Goal: Find specific page/section: Find specific page/section

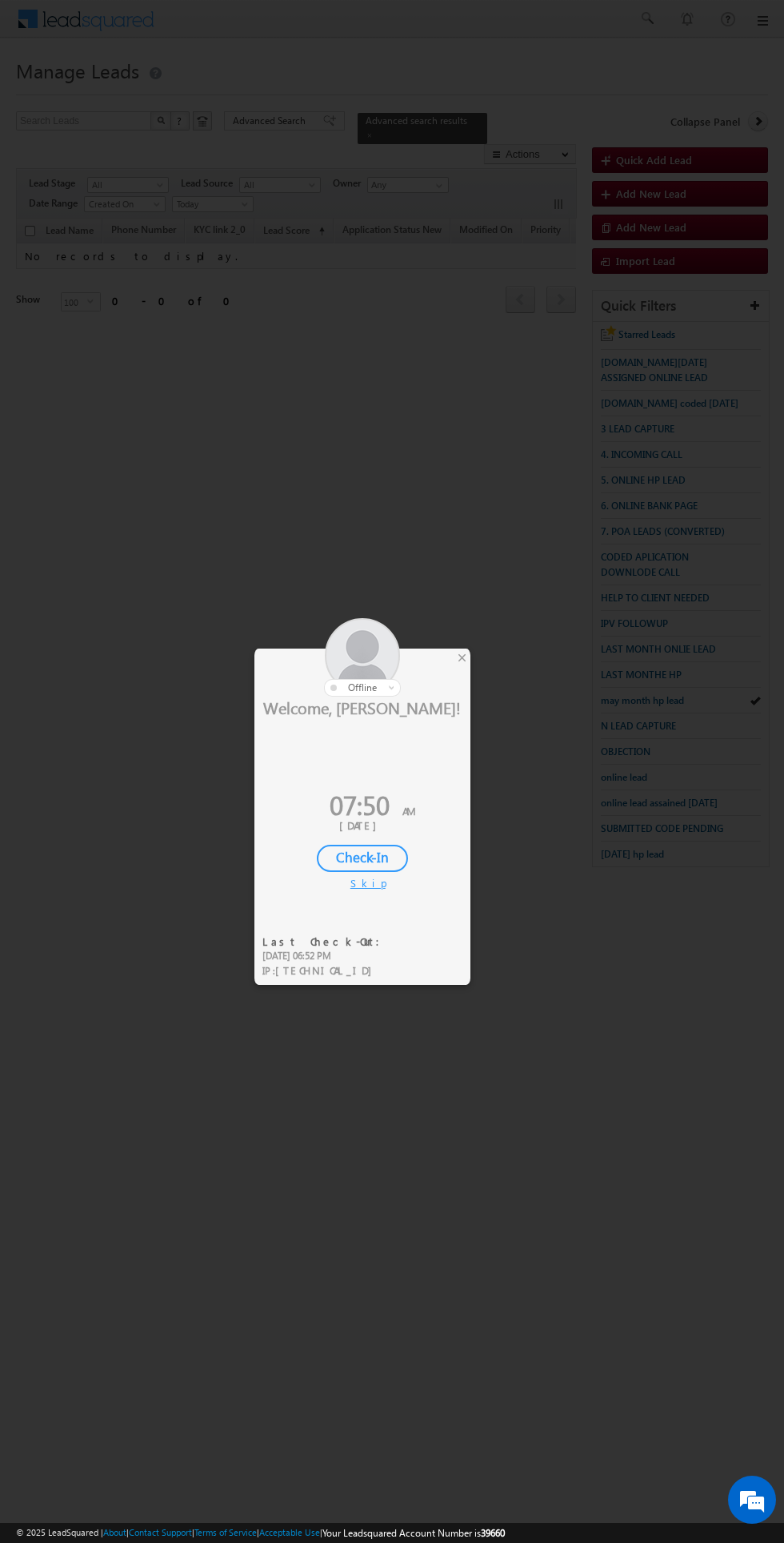
click at [377, 846] on div "Check-In" at bounding box center [362, 858] width 91 height 27
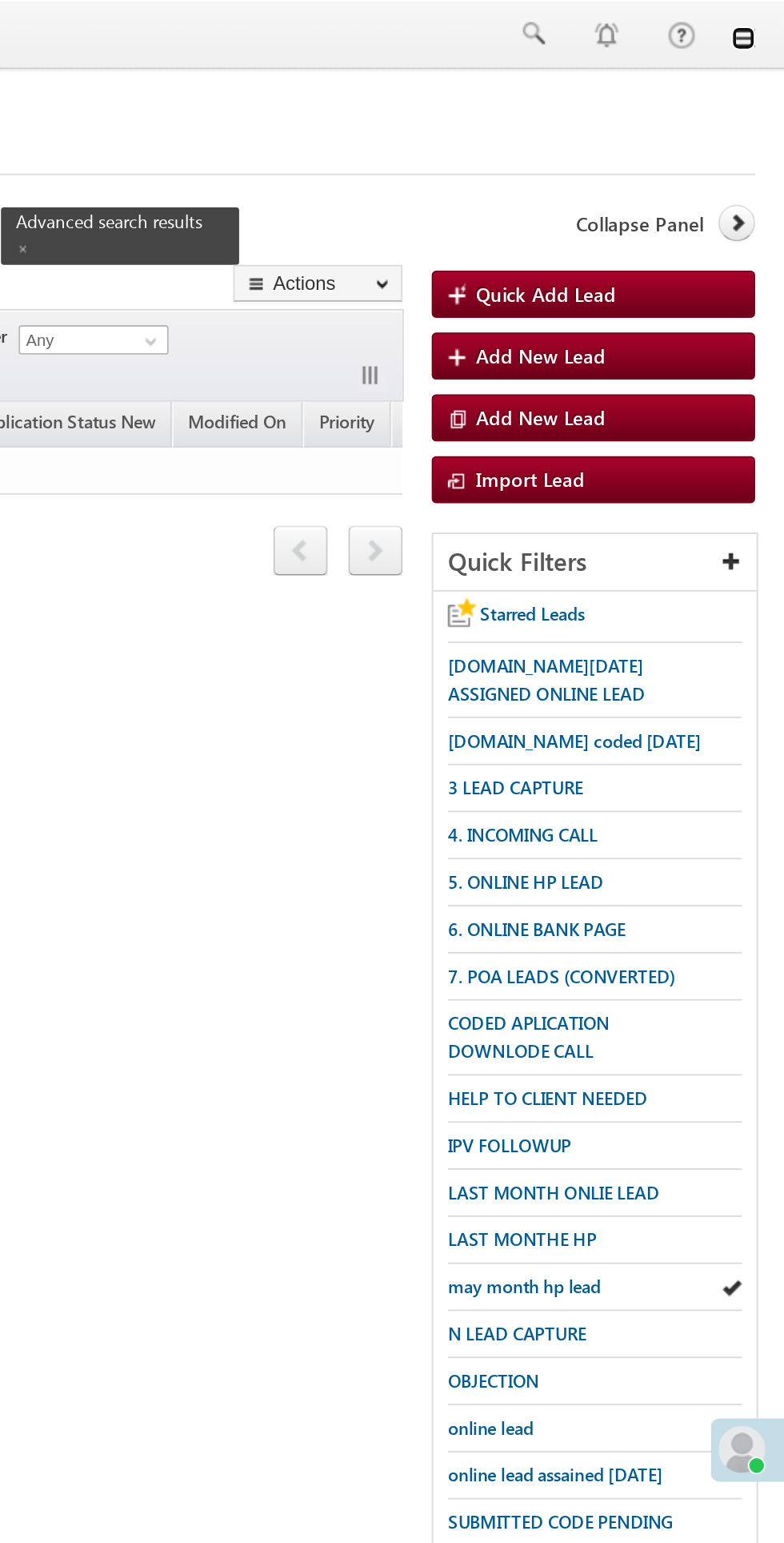
click at [765, 26] on link at bounding box center [762, 20] width 12 height 12
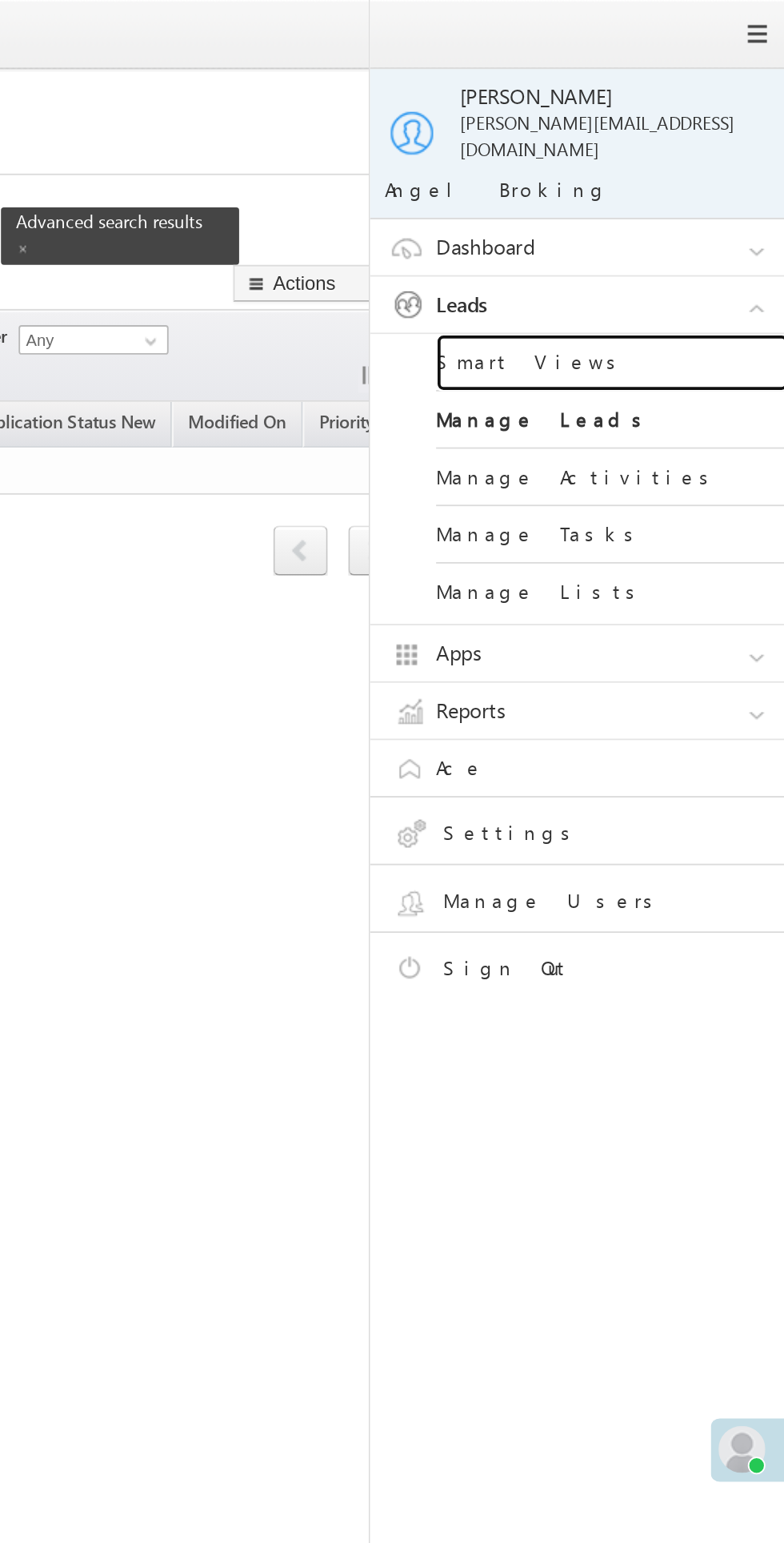
click at [660, 182] on link "Smart Views" at bounding box center [690, 197] width 192 height 32
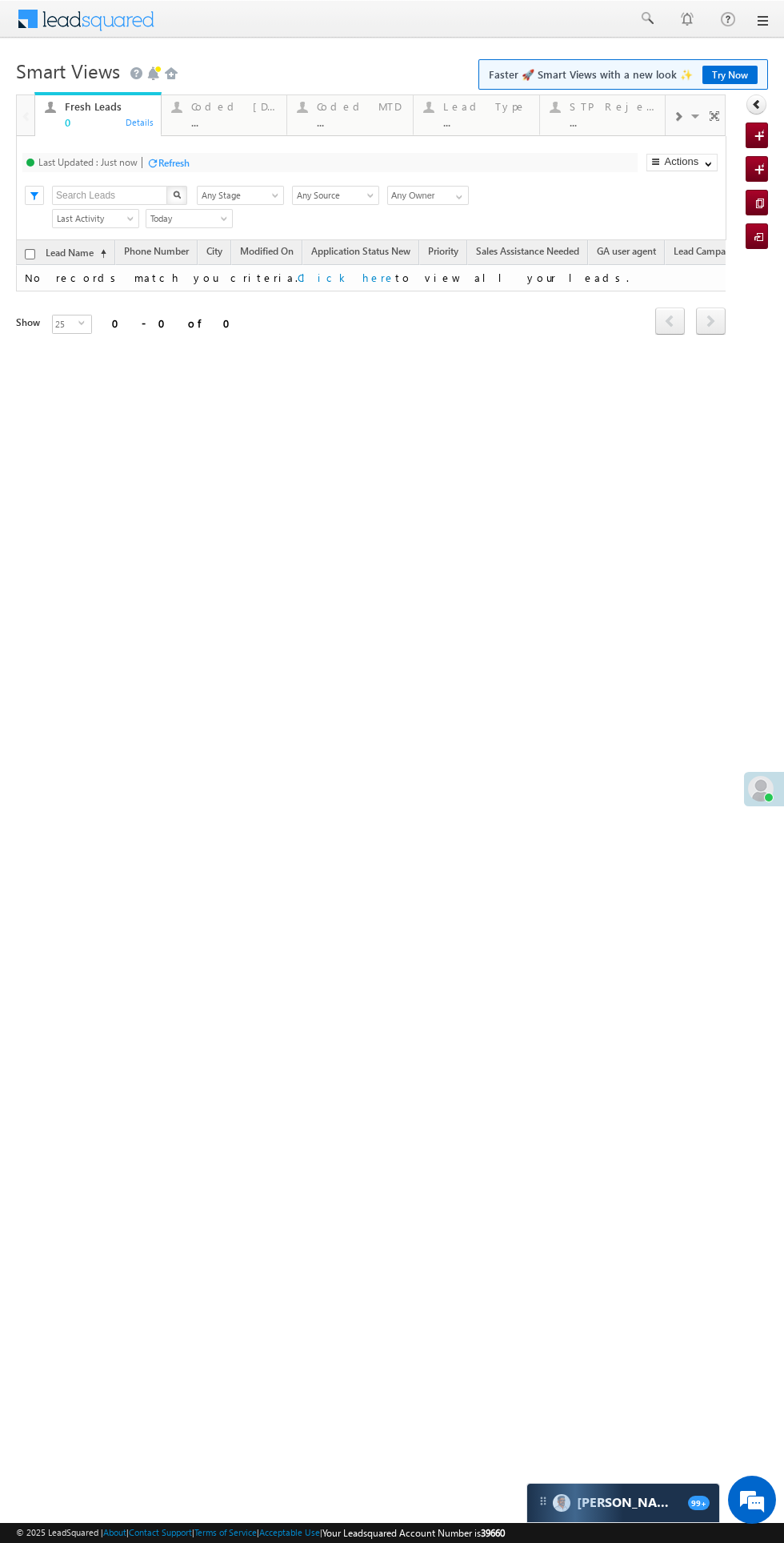
click at [220, 112] on div "Coded [DATE]" at bounding box center [234, 106] width 86 height 12
